Goal: Transaction & Acquisition: Book appointment/travel/reservation

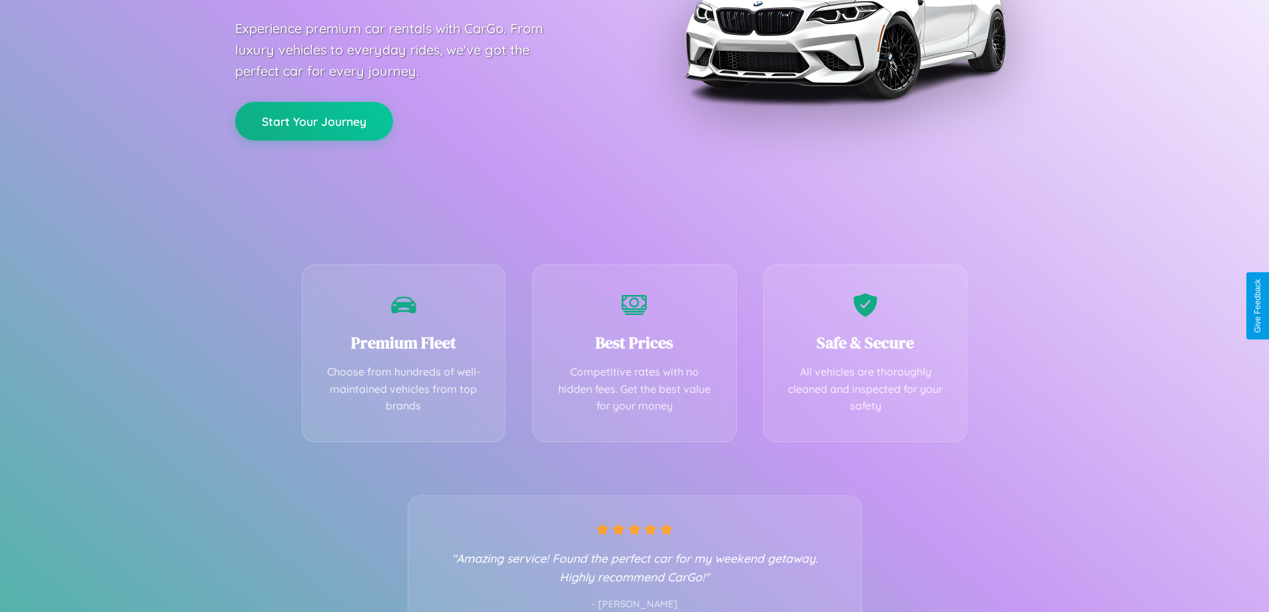
scroll to position [263, 0]
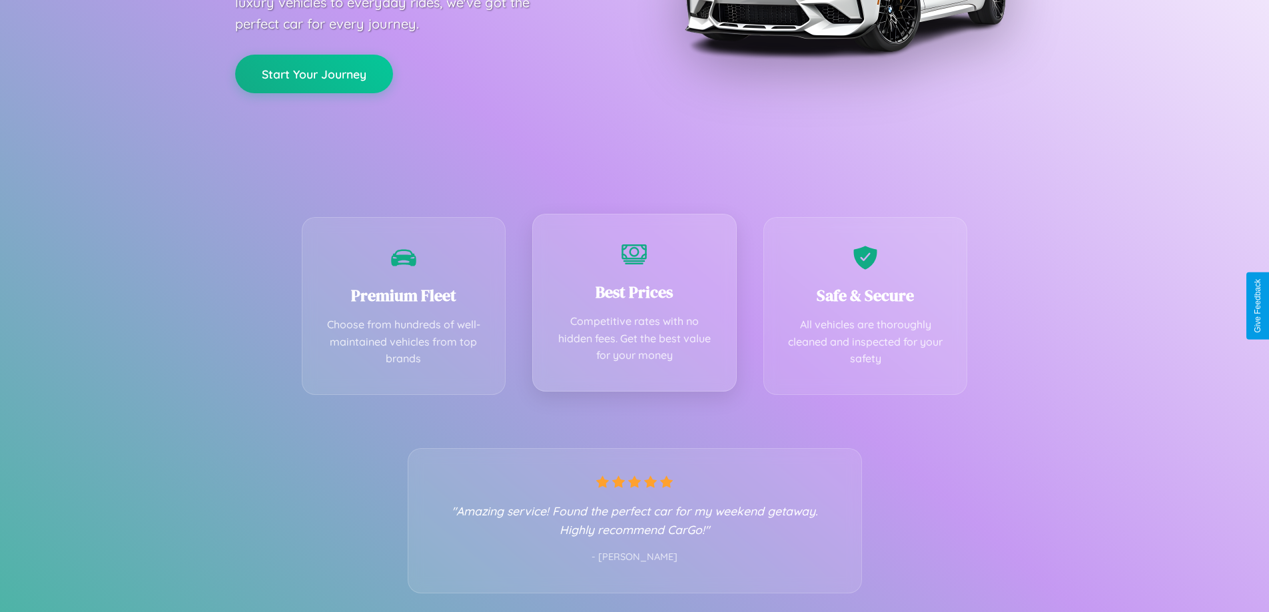
click at [634, 306] on div "Best Prices Competitive rates with no hidden fees. Get the best value for your …" at bounding box center [634, 303] width 205 height 178
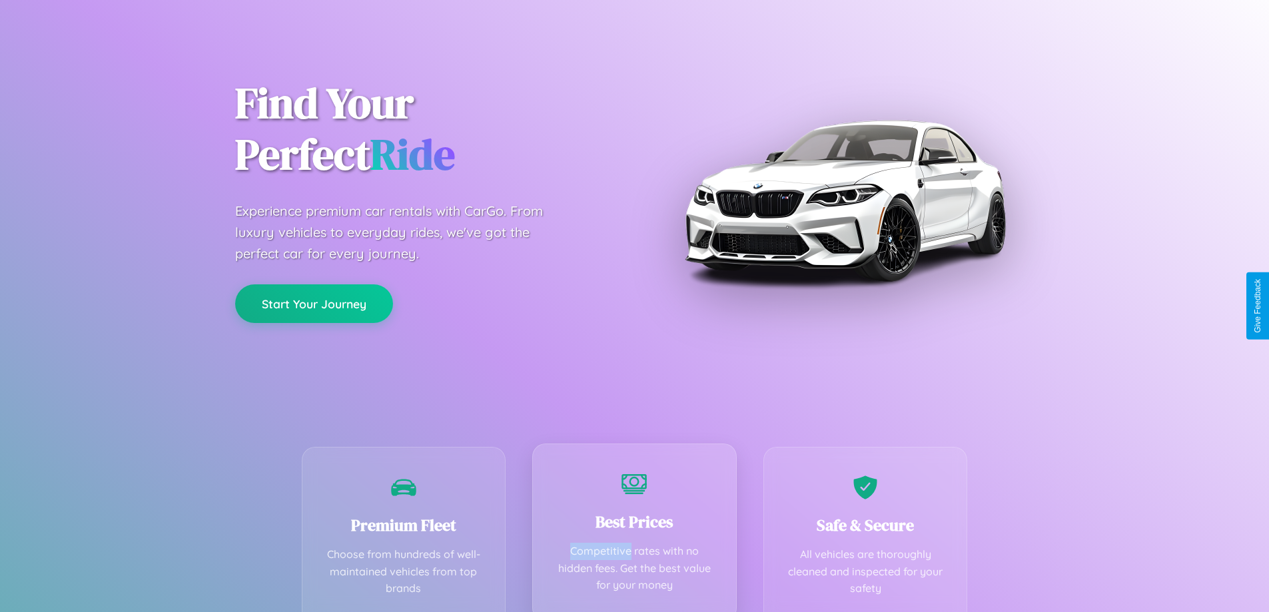
scroll to position [0, 0]
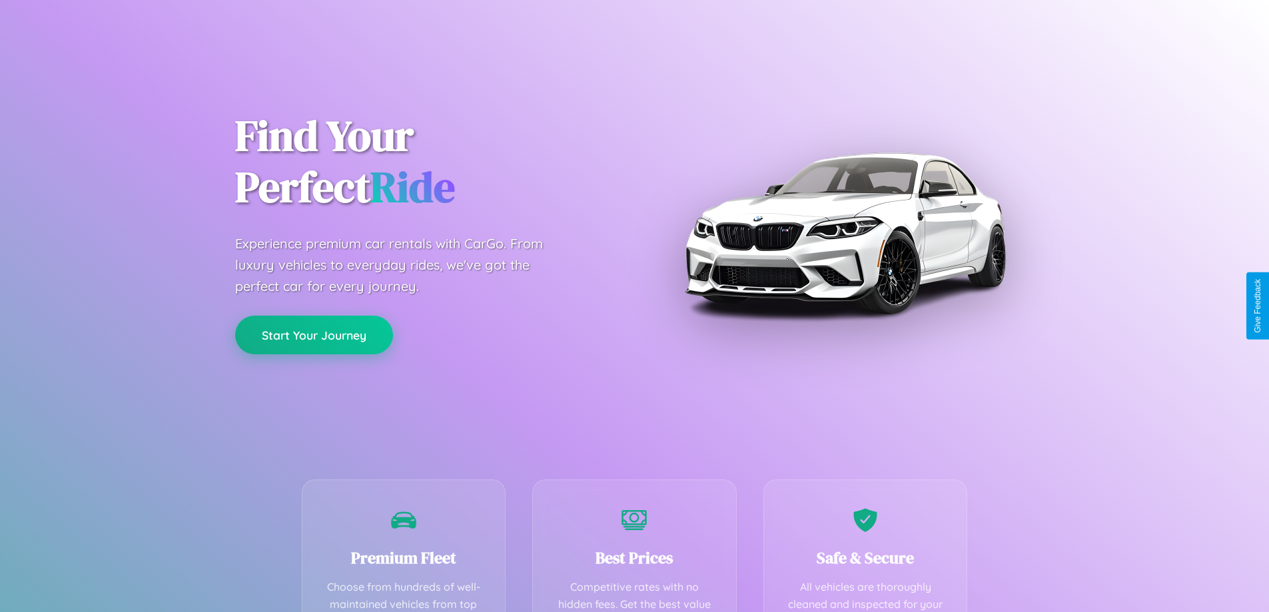
click at [314, 335] on button "Start Your Journey" at bounding box center [314, 335] width 158 height 39
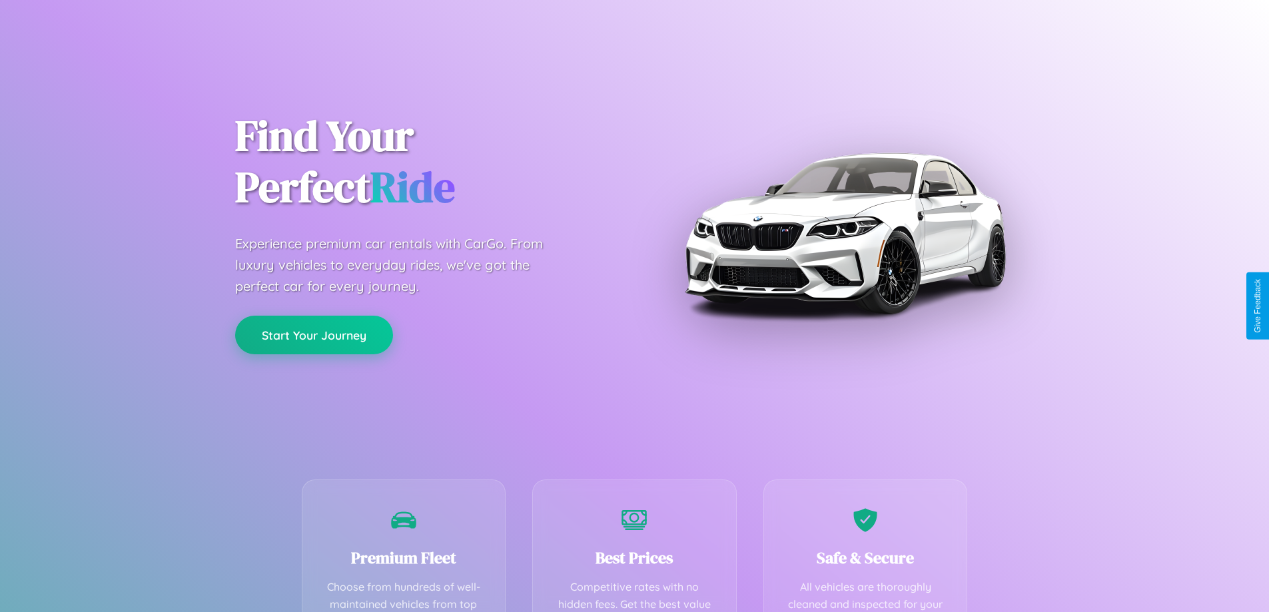
click at [314, 335] on button "Start Your Journey" at bounding box center [314, 335] width 158 height 39
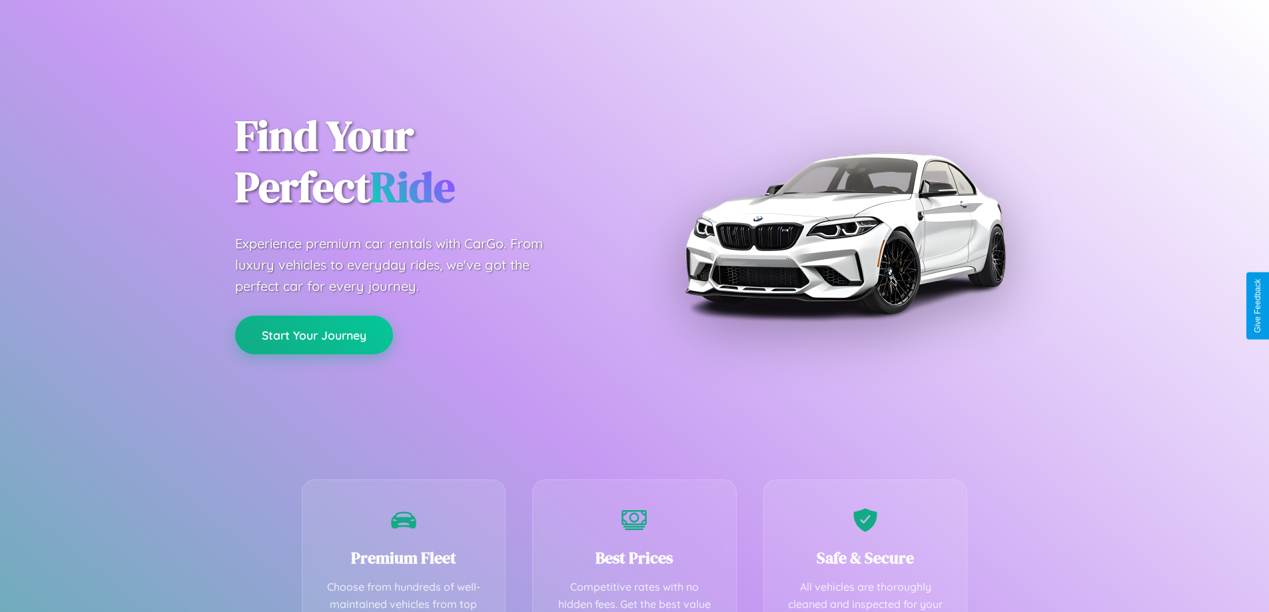
click at [314, 335] on button "Start Your Journey" at bounding box center [314, 335] width 158 height 39
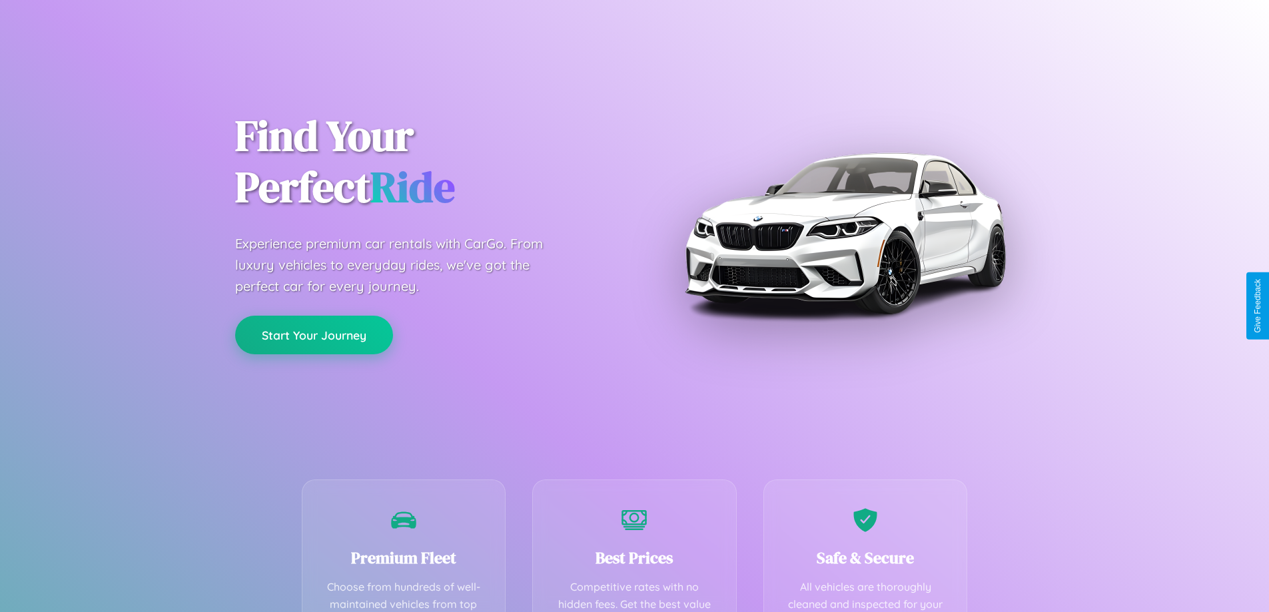
click at [314, 335] on button "Start Your Journey" at bounding box center [314, 335] width 158 height 39
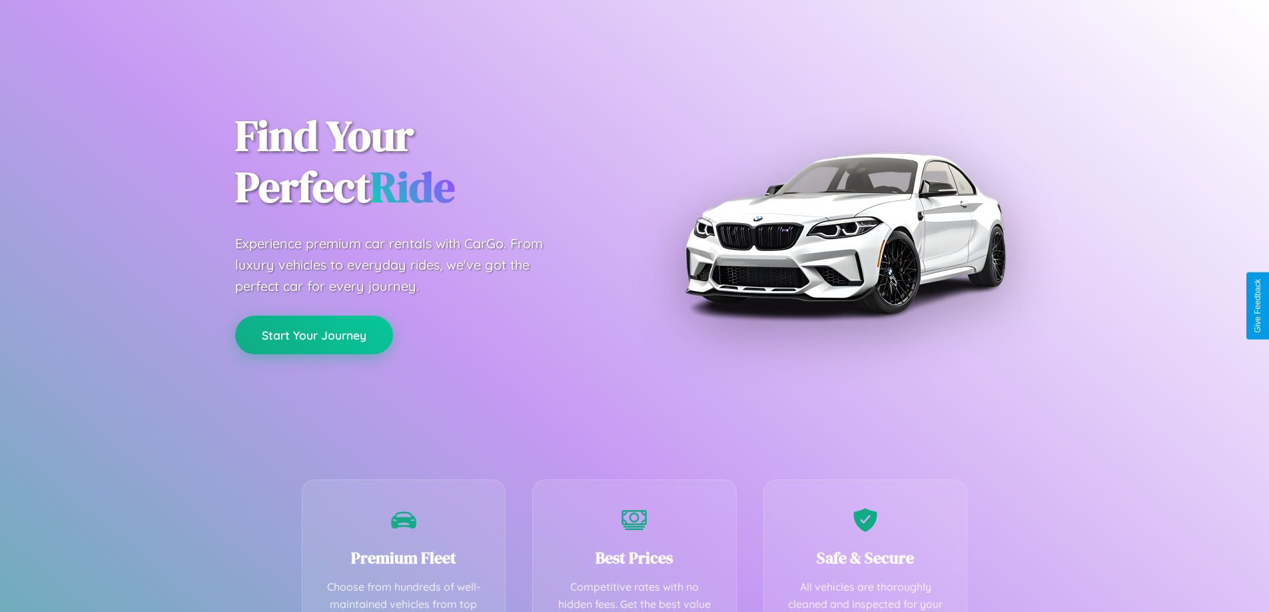
click at [314, 335] on button "Start Your Journey" at bounding box center [314, 335] width 158 height 39
